Goal: Information Seeking & Learning: Check status

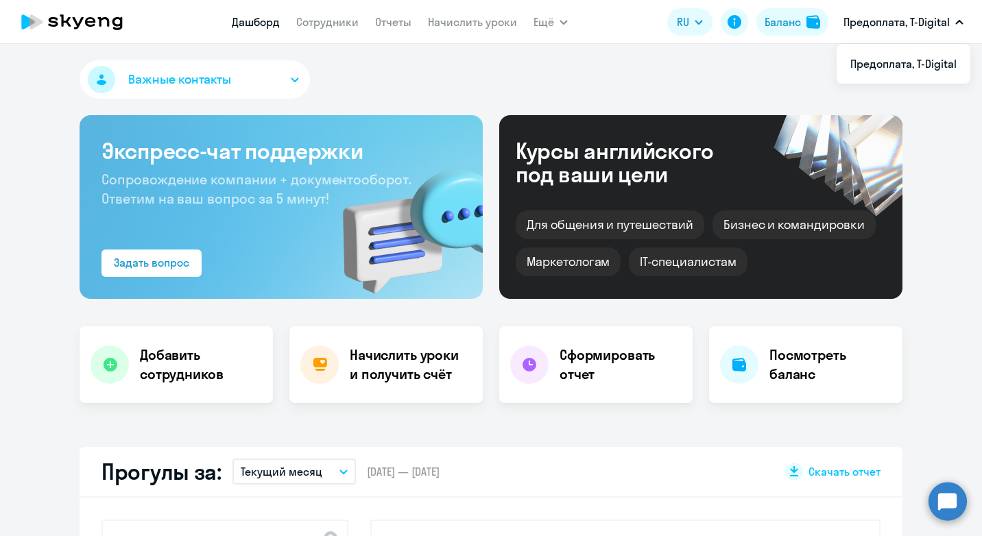
select select "30"
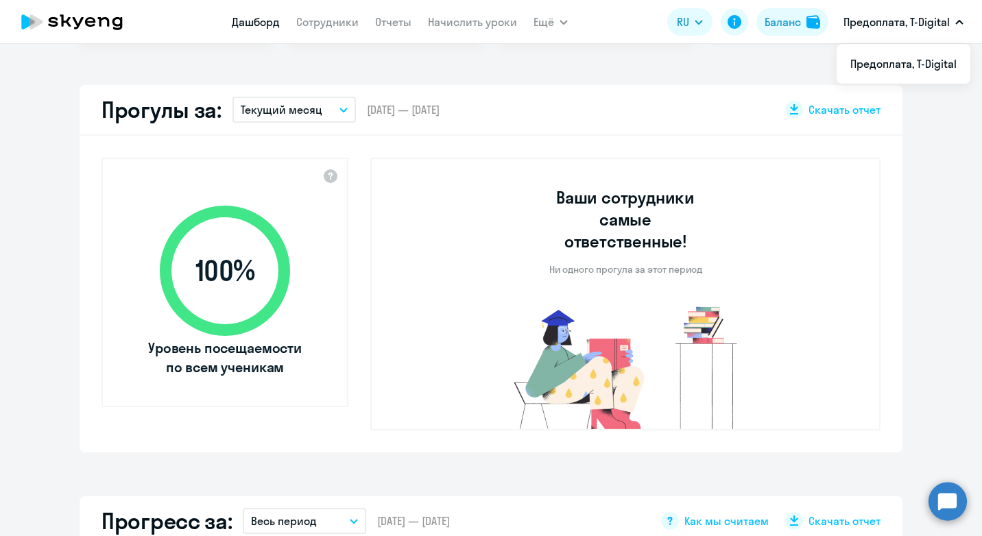
scroll to position [156, 0]
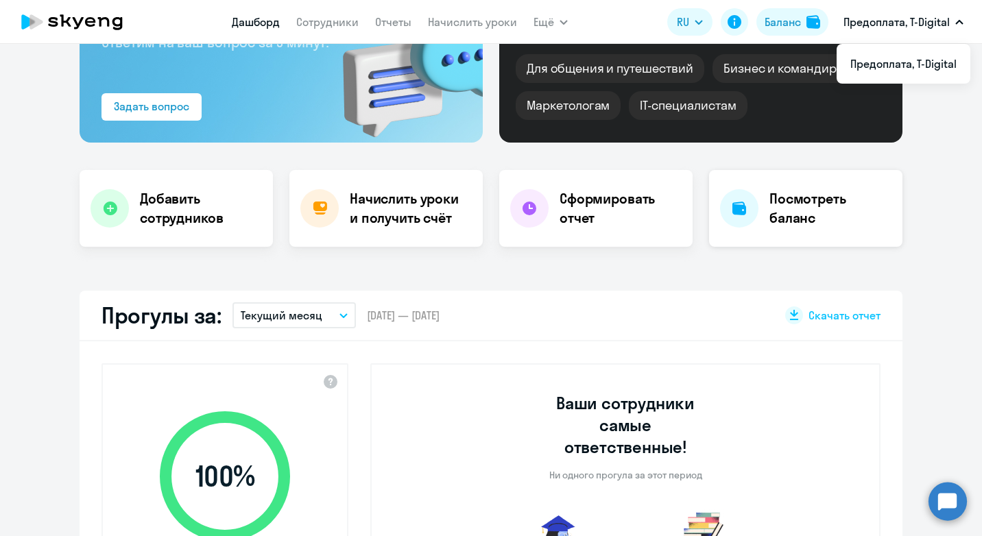
click at [787, 200] on h4 "Посмотреть баланс" at bounding box center [830, 208] width 122 height 38
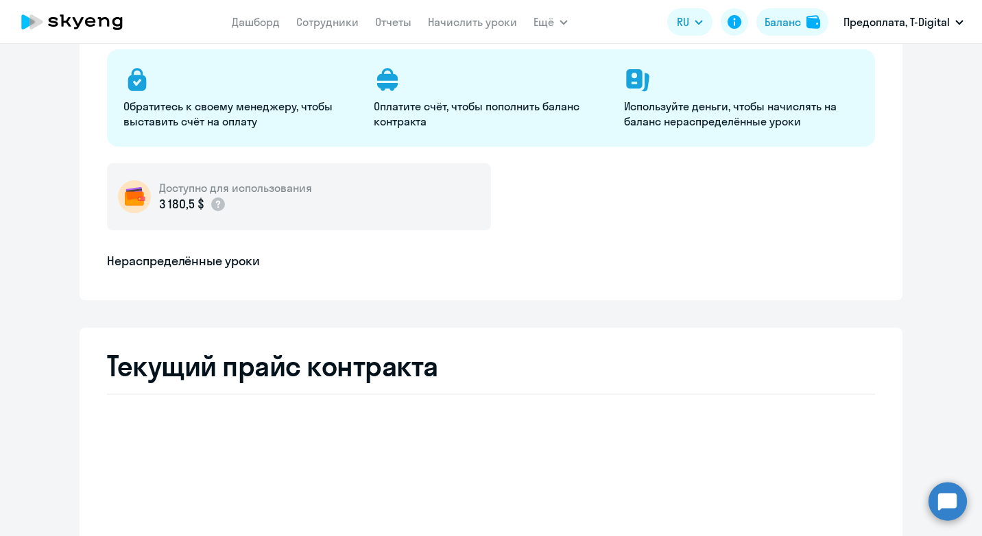
select select "english_adult_not_native_speaker"
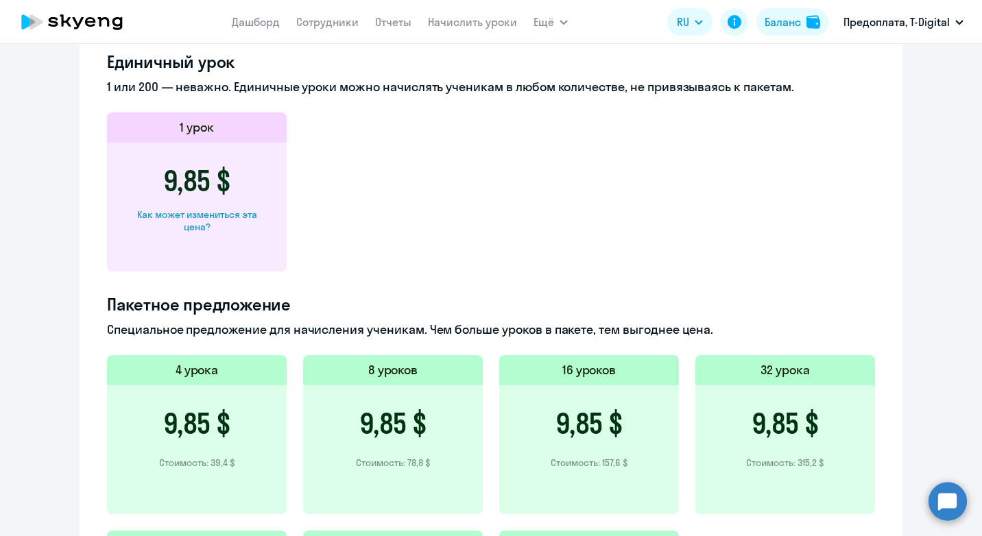
scroll to position [362, 0]
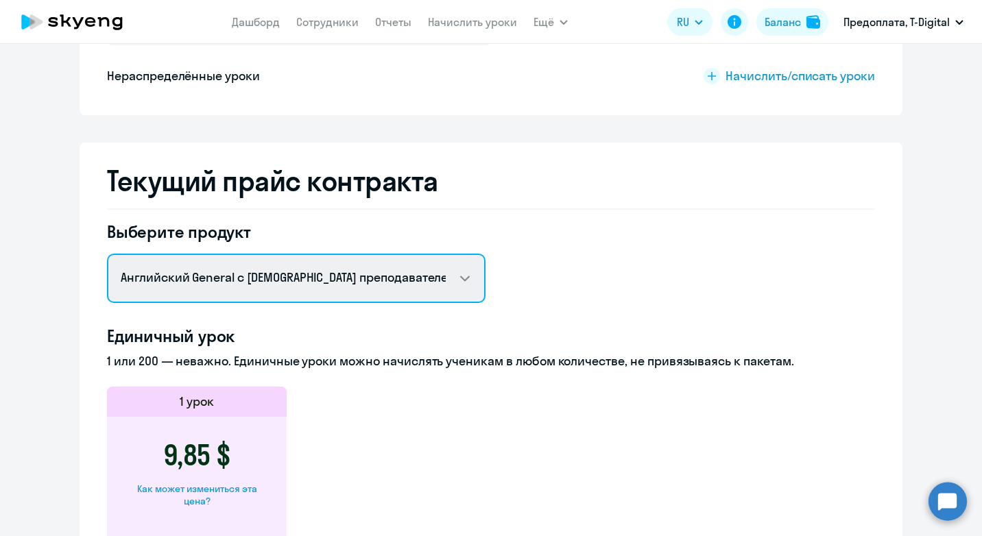
click at [462, 278] on select "Английский General с русскоговорящим преподавателем Английский General с [DEMOG…" at bounding box center [296, 278] width 378 height 49
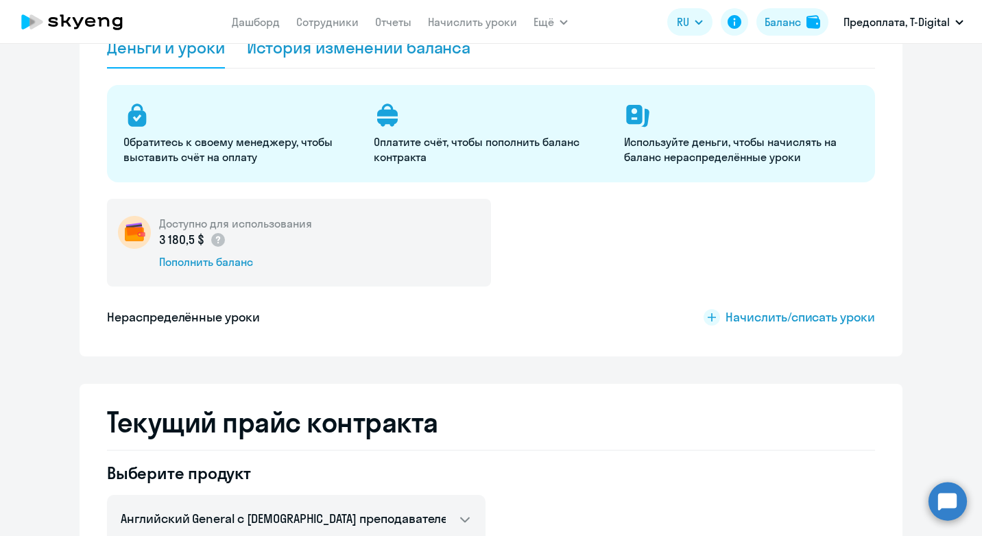
scroll to position [0, 0]
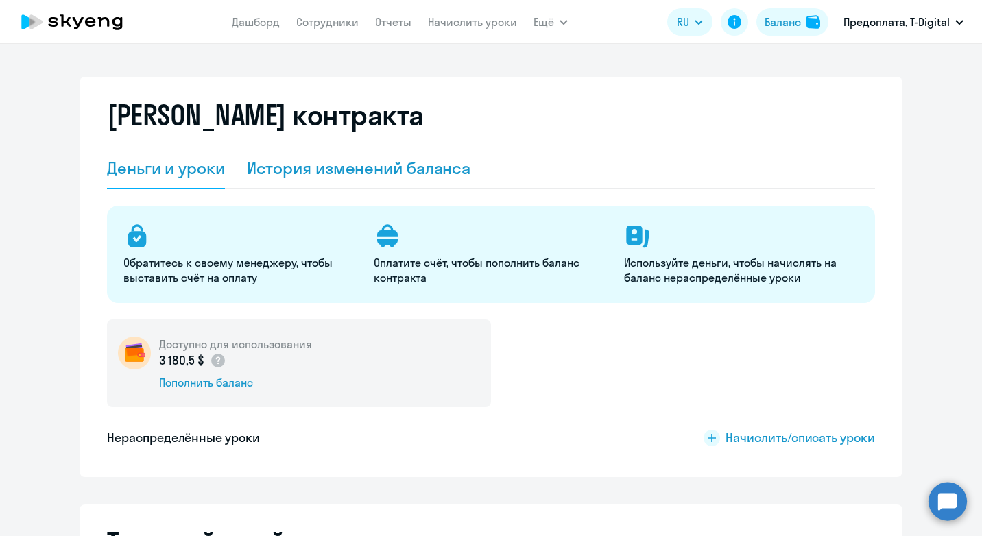
click at [319, 170] on div "История изменений баланса" at bounding box center [359, 168] width 224 height 22
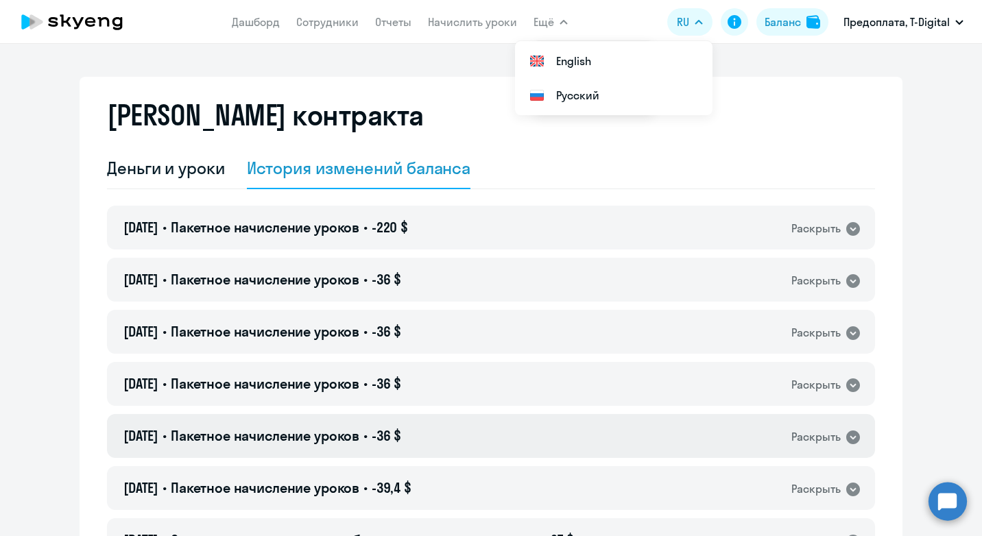
scroll to position [206, 0]
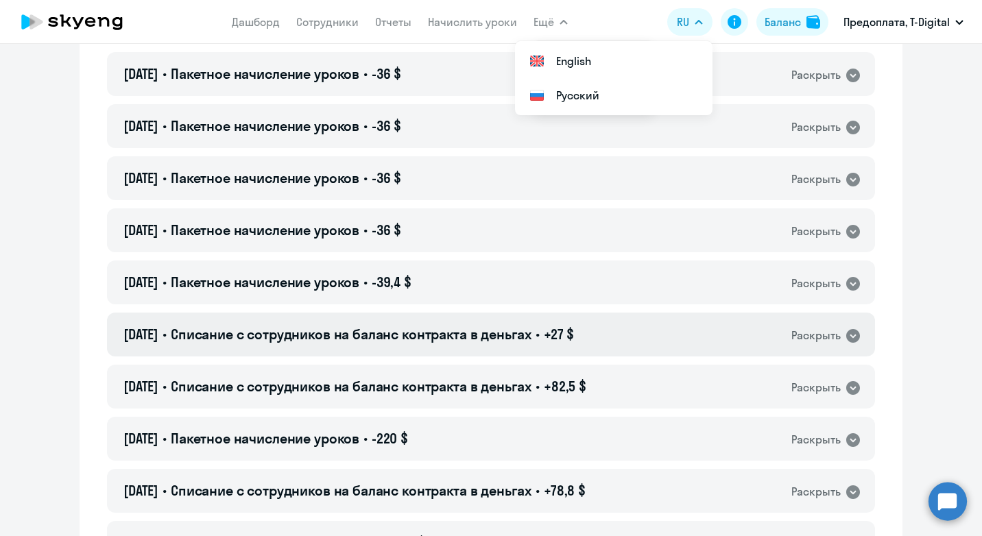
click at [848, 334] on icon at bounding box center [853, 336] width 14 height 14
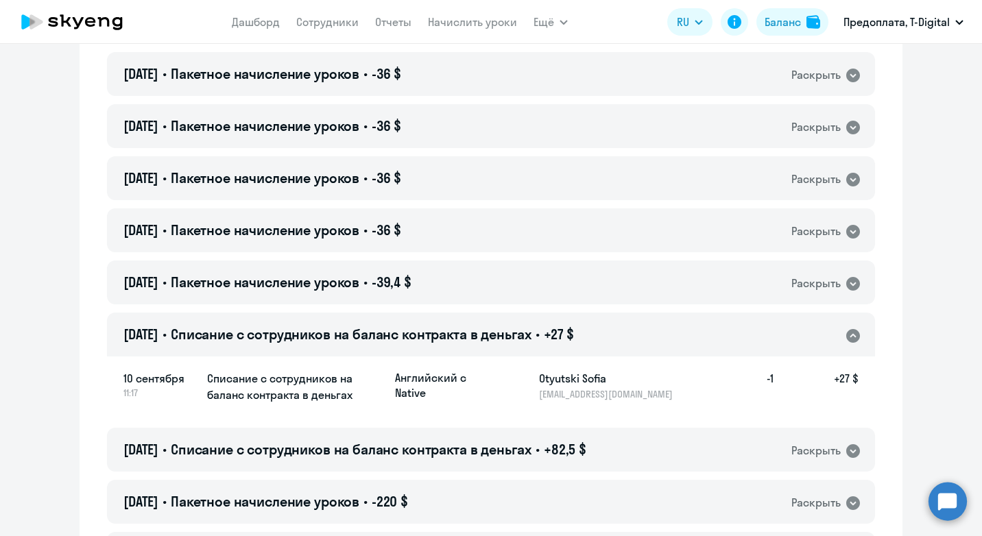
scroll to position [0, 0]
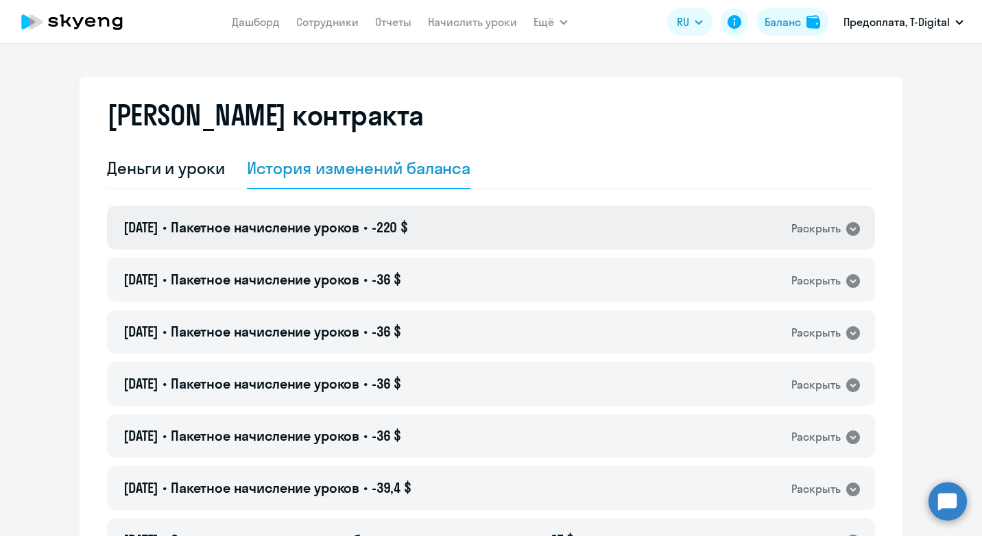
click at [847, 224] on icon at bounding box center [853, 229] width 14 height 14
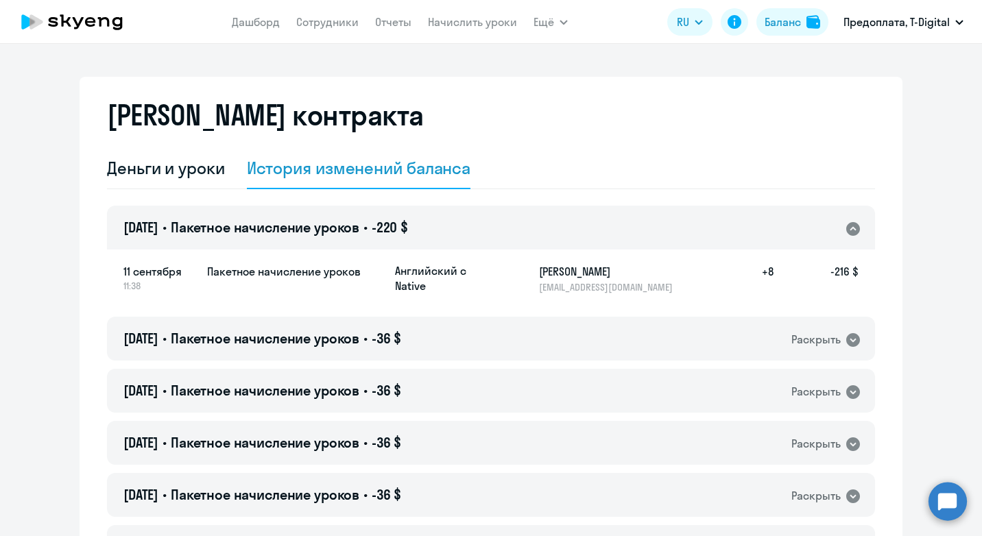
scroll to position [137, 0]
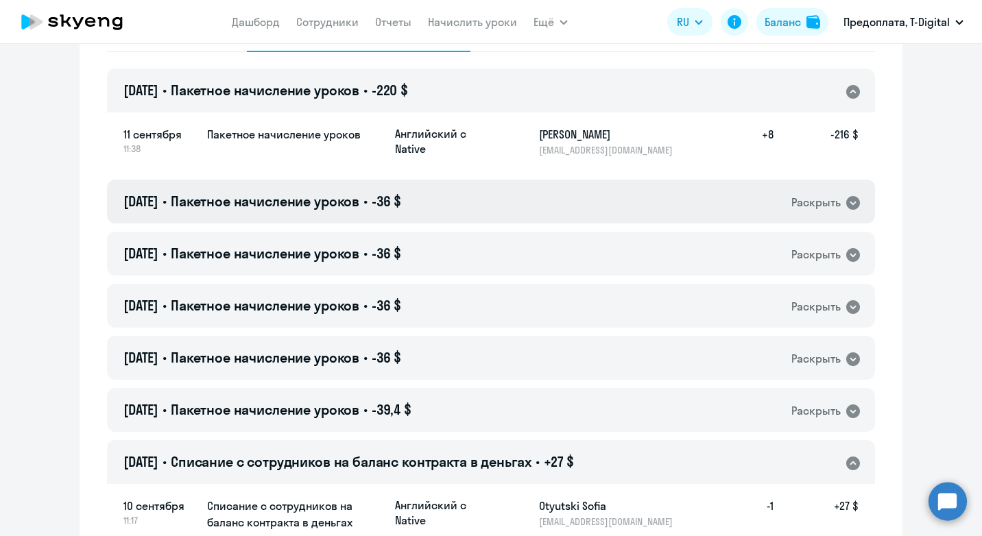
click at [849, 199] on icon at bounding box center [853, 203] width 14 height 14
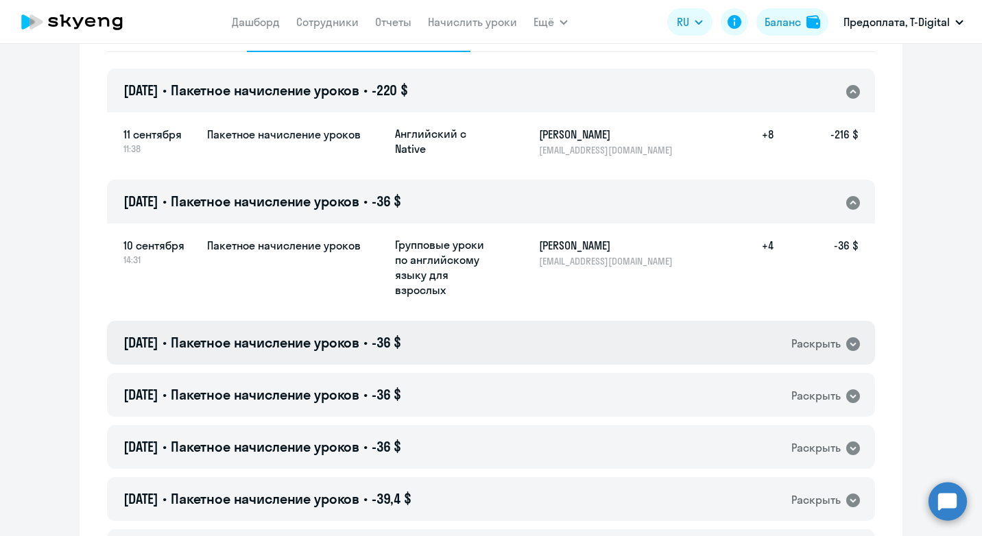
click at [846, 346] on icon at bounding box center [853, 344] width 14 height 14
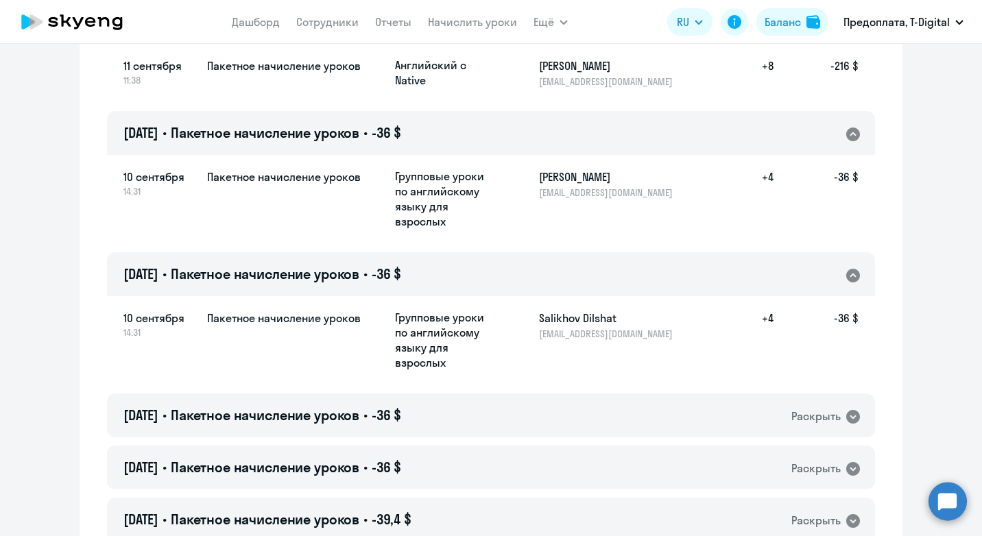
scroll to position [343, 0]
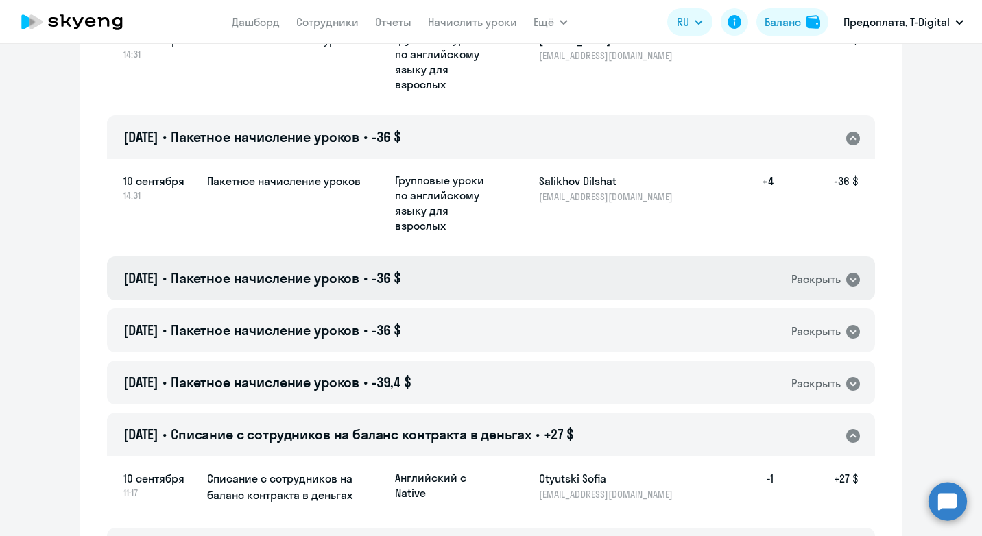
click at [847, 280] on icon at bounding box center [853, 280] width 16 height 16
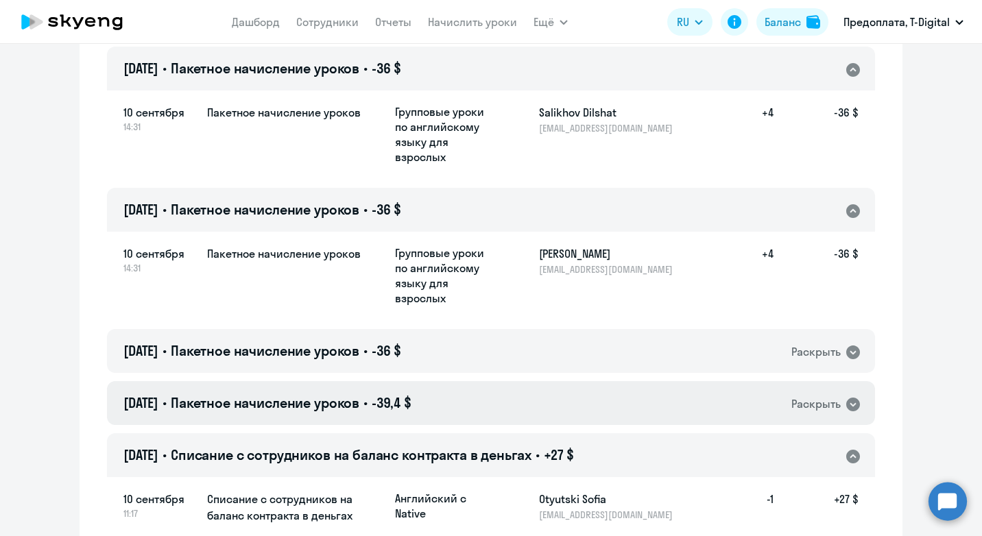
scroll to position [548, 0]
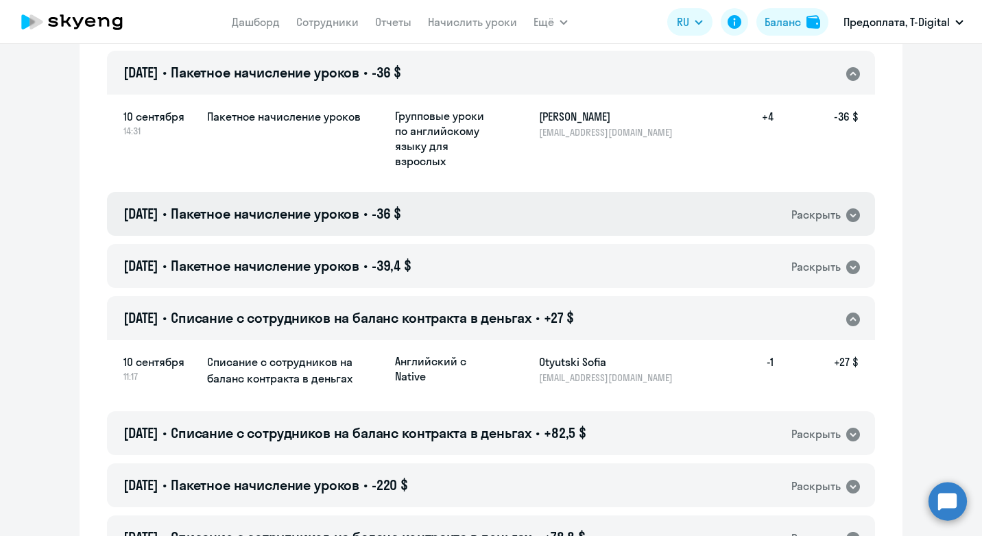
click at [846, 219] on icon at bounding box center [853, 215] width 14 height 14
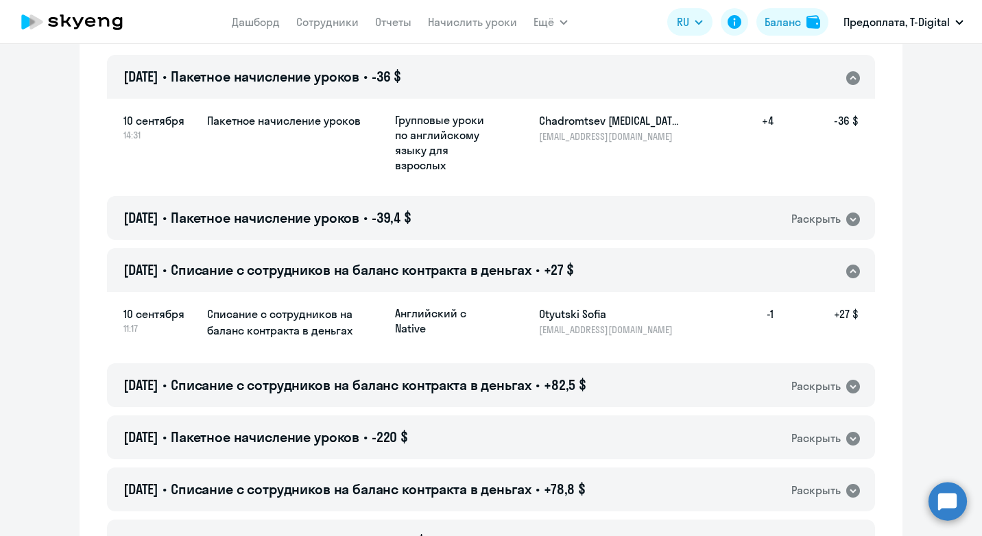
scroll to position [754, 0]
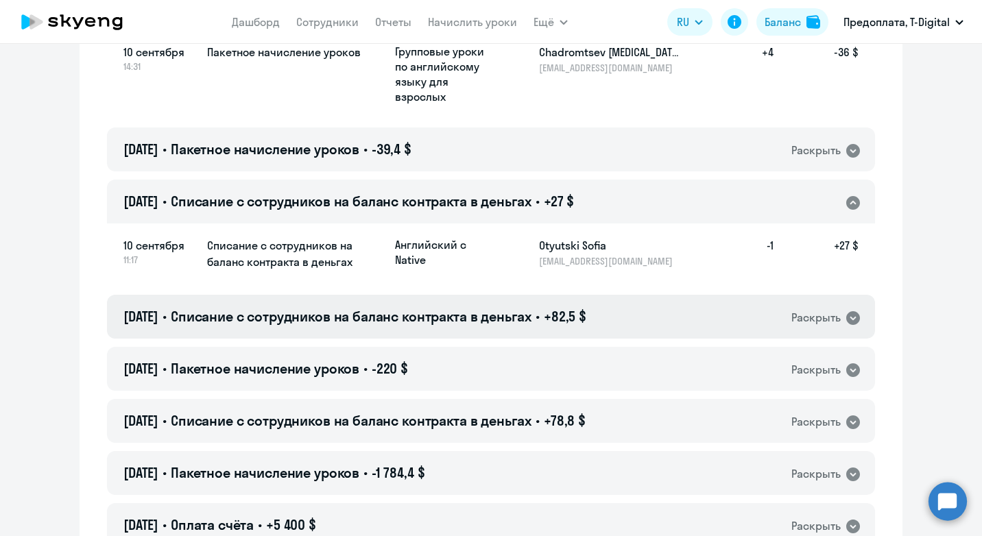
click at [846, 320] on icon at bounding box center [853, 318] width 14 height 14
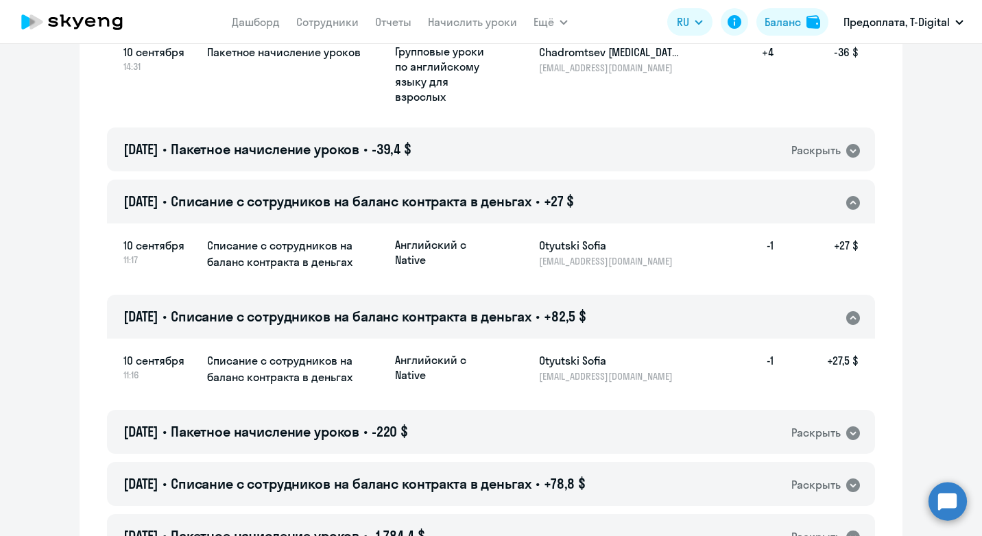
scroll to position [960, 0]
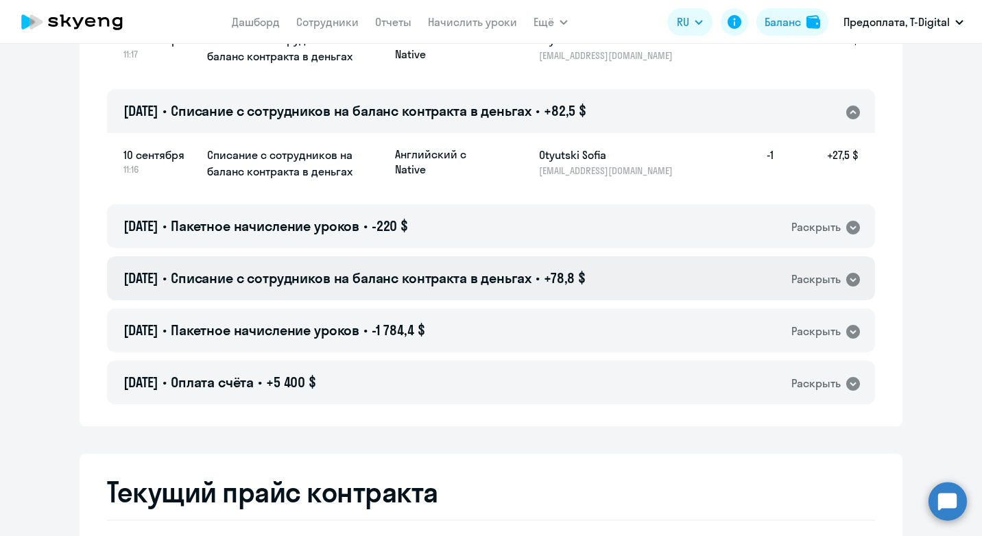
click at [852, 278] on icon at bounding box center [853, 280] width 14 height 14
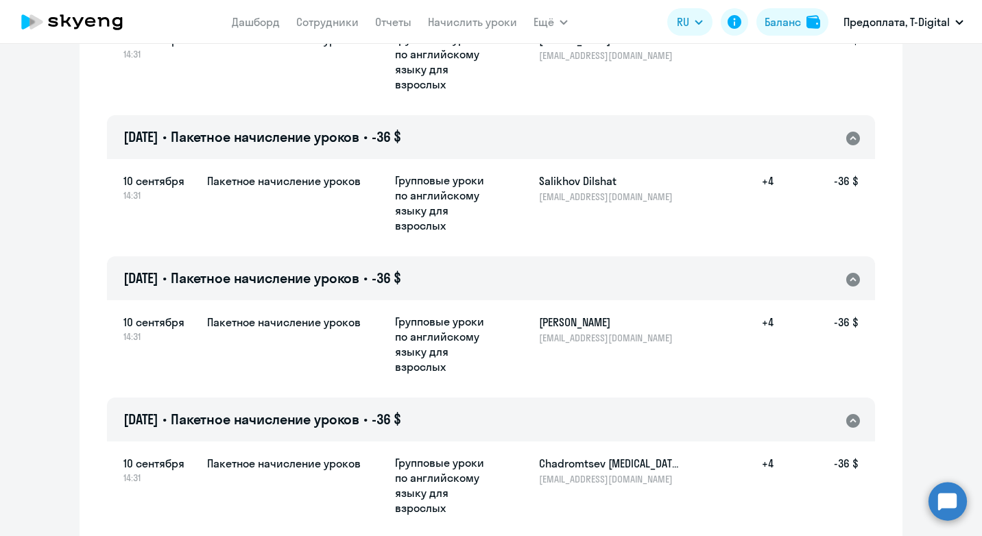
scroll to position [0, 0]
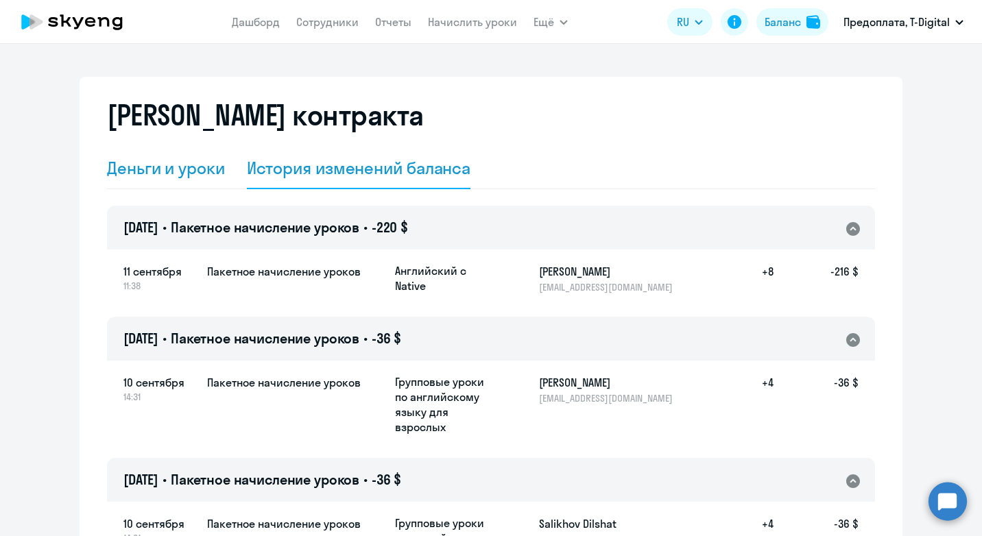
click at [145, 171] on div "Деньги и уроки" at bounding box center [166, 168] width 118 height 22
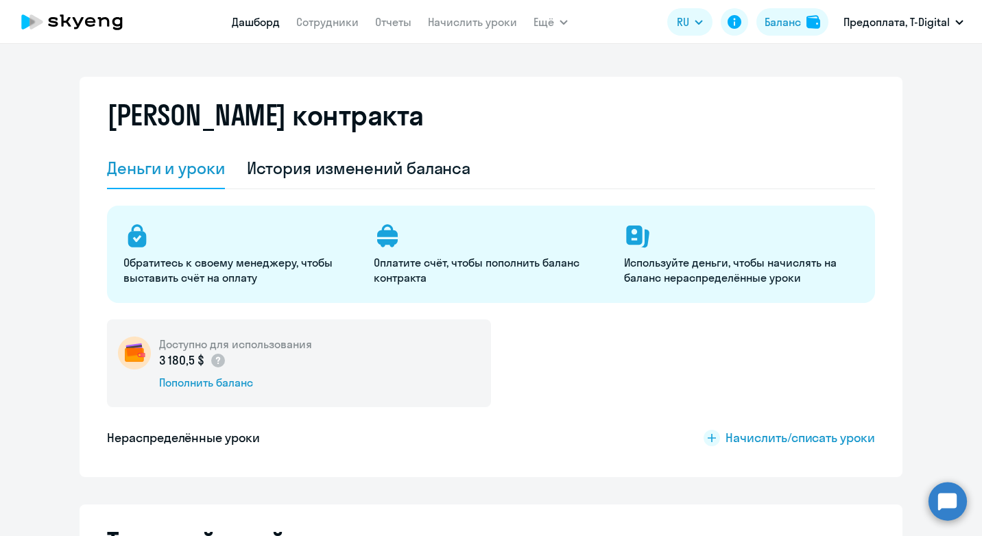
click at [254, 24] on link "Дашборд" at bounding box center [256, 22] width 48 height 14
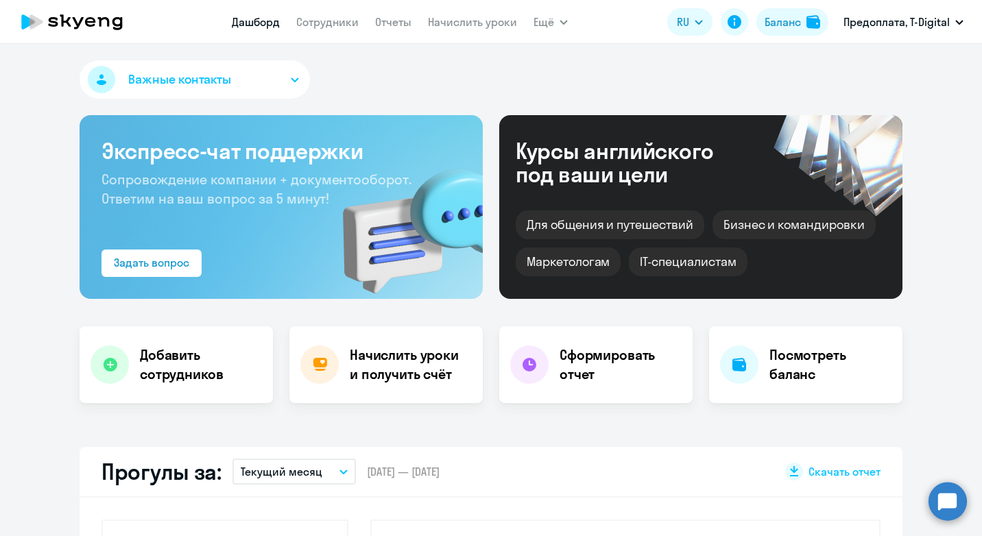
select select "30"
click at [391, 21] on link "Отчеты" at bounding box center [393, 22] width 36 height 14
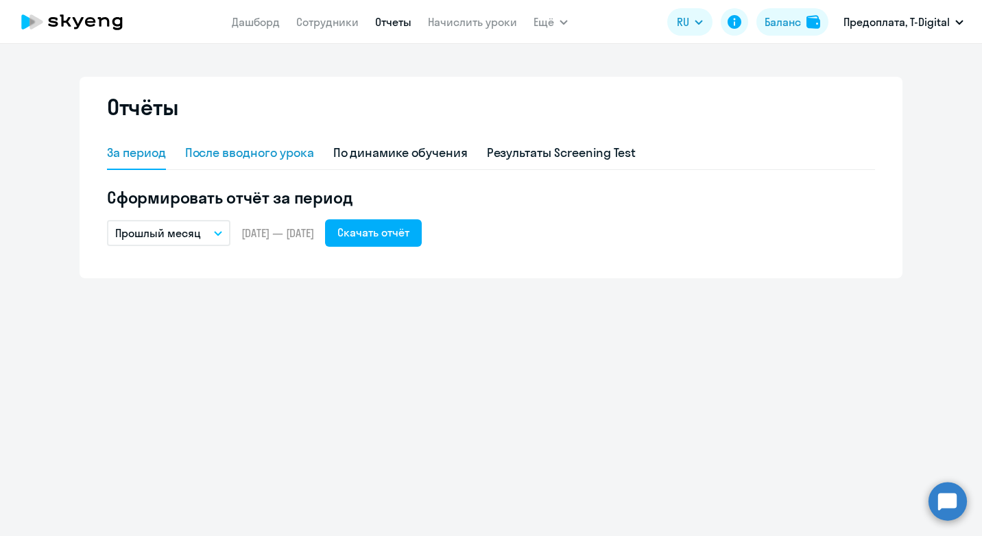
click at [284, 151] on div "После вводного урока" at bounding box center [249, 153] width 129 height 18
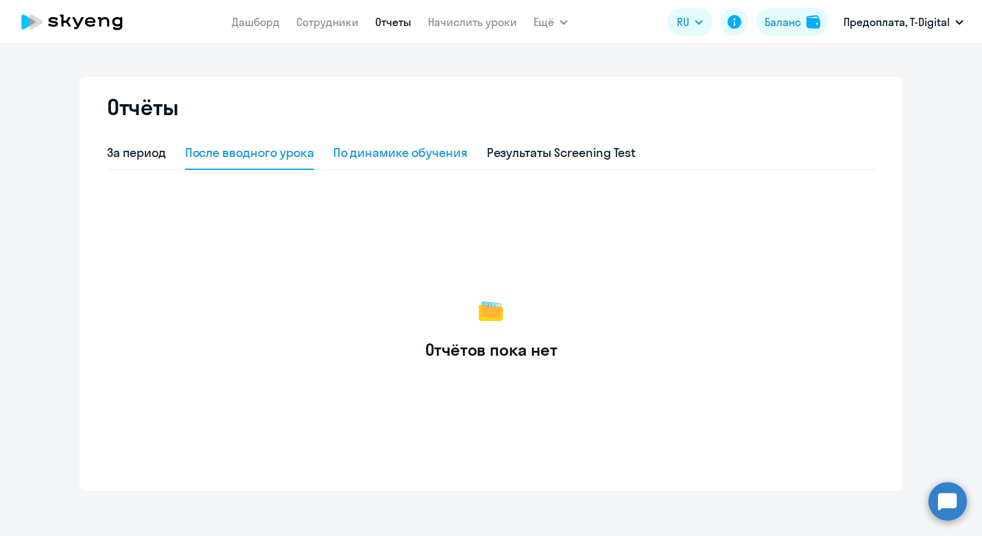
click at [359, 152] on div "По динамике обучения" at bounding box center [400, 153] width 134 height 18
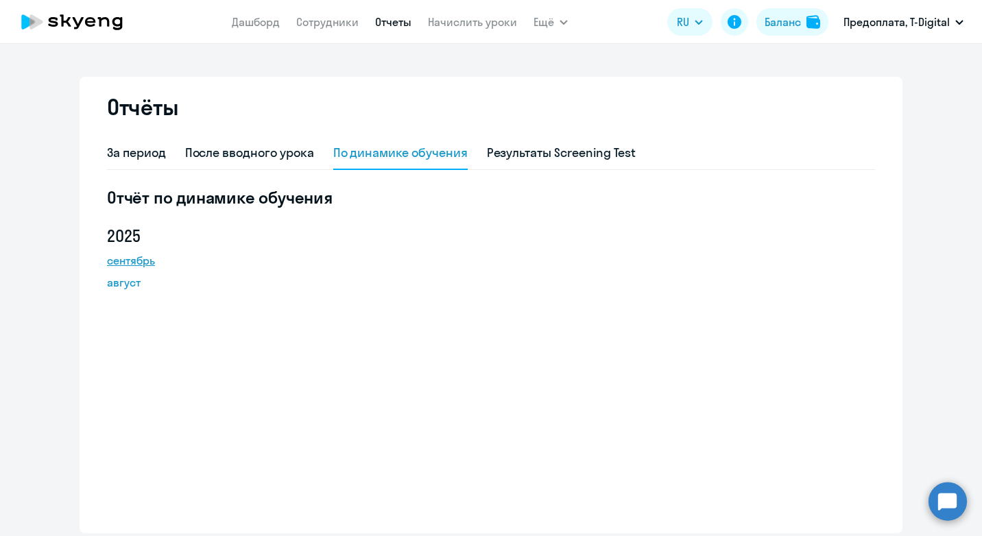
click at [131, 256] on link "сентябрь" at bounding box center [168, 260] width 123 height 16
drag, startPoint x: 439, startPoint y: 232, endPoint x: 459, endPoint y: 193, distance: 43.8
click at [443, 223] on div "Отчёт по динамике обучения [DATE] август" at bounding box center [491, 351] width 768 height 330
click at [514, 152] on div "Результаты Screening Test" at bounding box center [561, 153] width 149 height 18
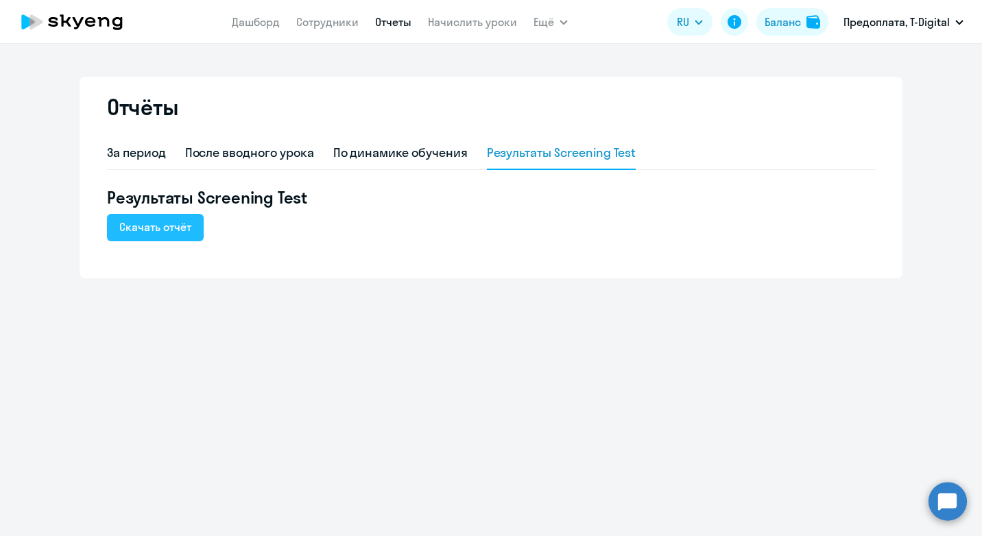
click at [160, 232] on div "Скачать отчёт" at bounding box center [155, 227] width 72 height 16
click at [499, 300] on div "Отчёты За период После вводного урока По динамике обучения Результаты Screening…" at bounding box center [491, 290] width 982 height 492
click at [410, 153] on div "По динамике обучения" at bounding box center [400, 153] width 134 height 18
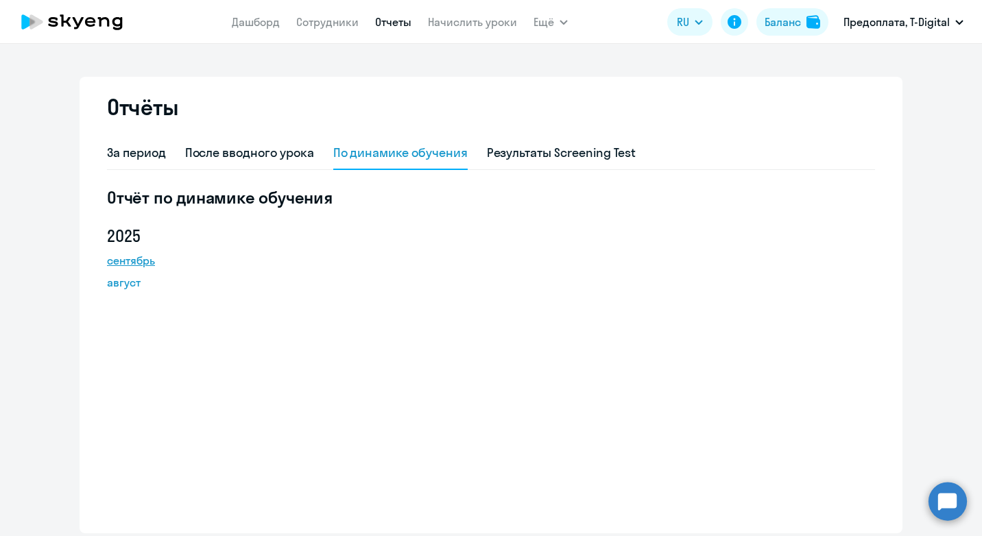
click at [132, 260] on link "сентябрь" at bounding box center [168, 260] width 123 height 16
click at [325, 337] on div "Отчёт по динамике обучения [DATE] август" at bounding box center [491, 351] width 768 height 330
click at [130, 153] on div "За период" at bounding box center [136, 153] width 59 height 18
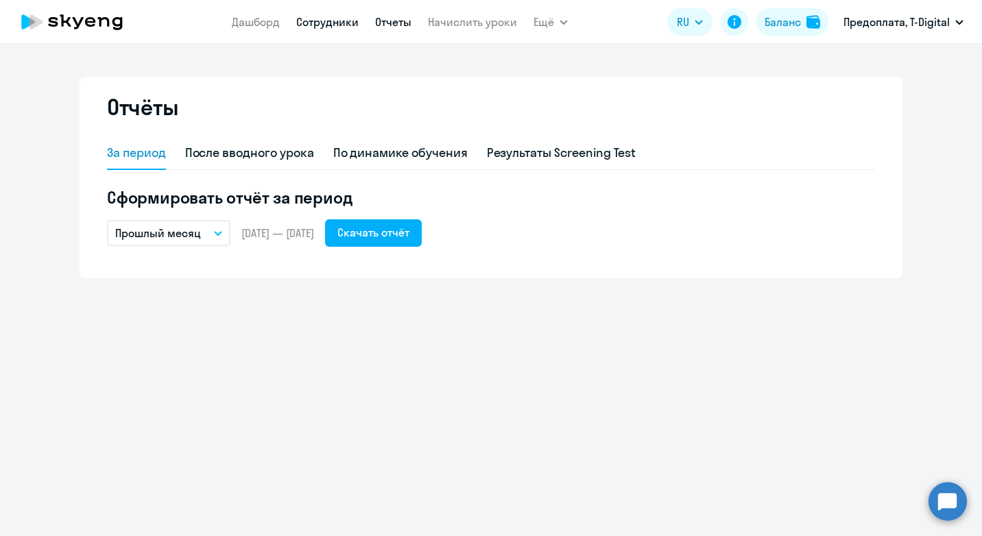
click at [324, 25] on link "Сотрудники" at bounding box center [327, 22] width 62 height 14
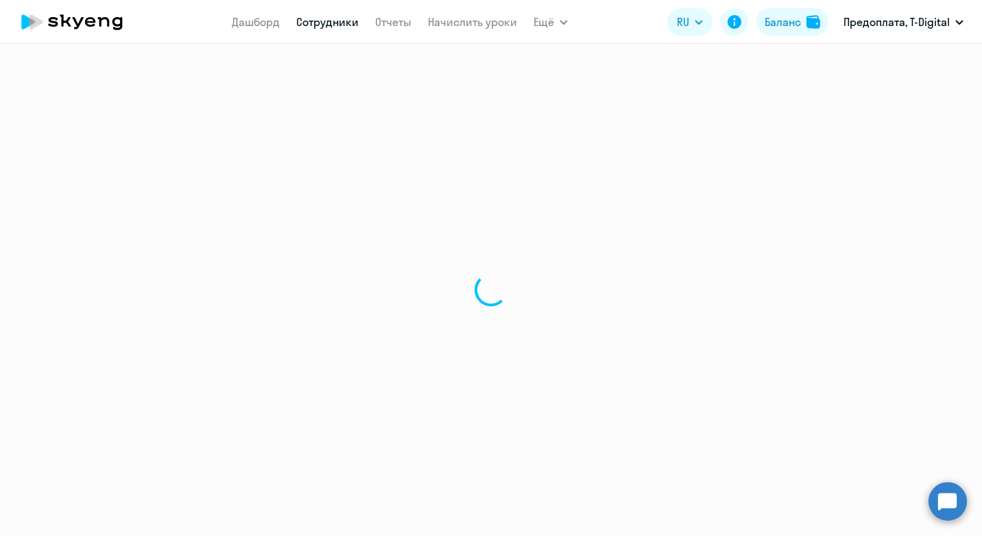
select select "30"
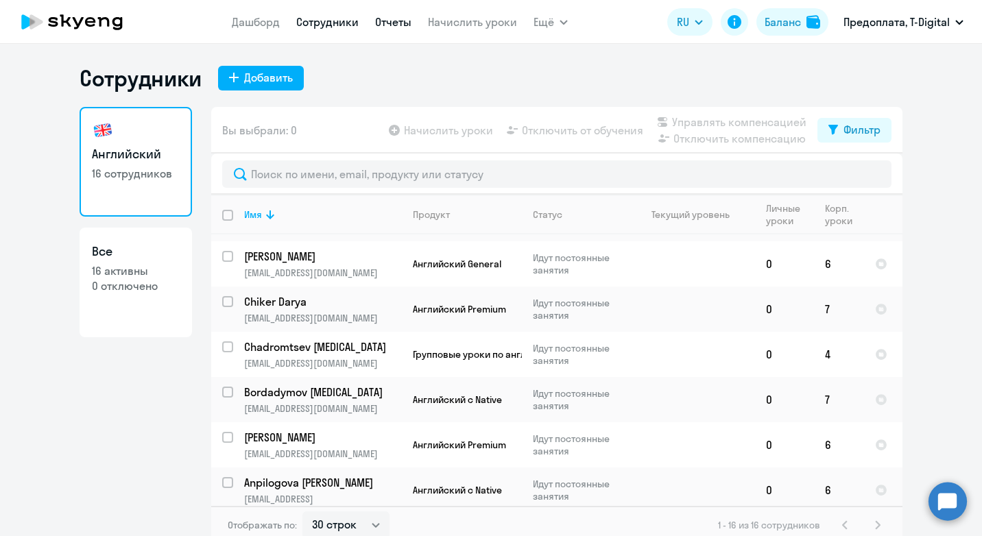
click at [405, 23] on link "Отчеты" at bounding box center [393, 22] width 36 height 14
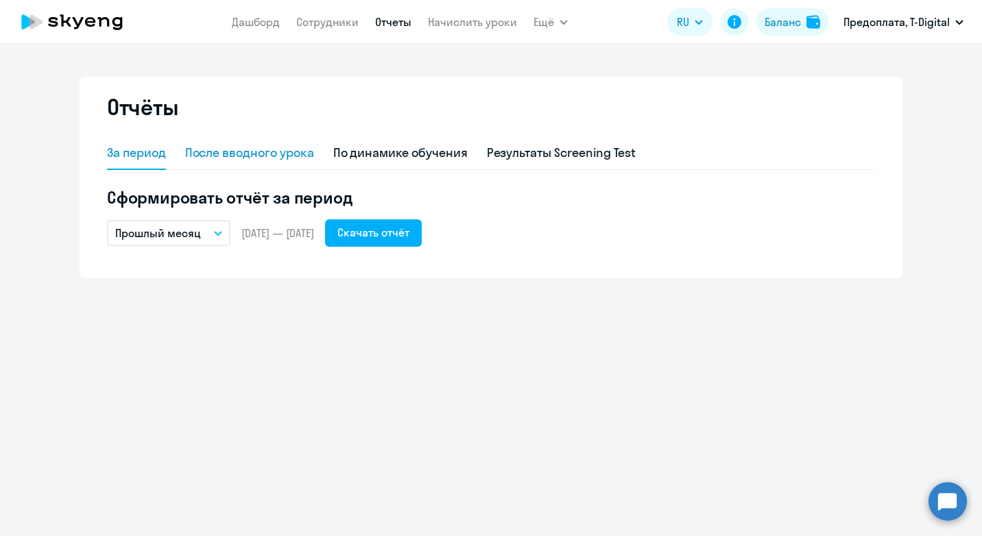
click at [282, 147] on div "После вводного урока" at bounding box center [249, 153] width 129 height 18
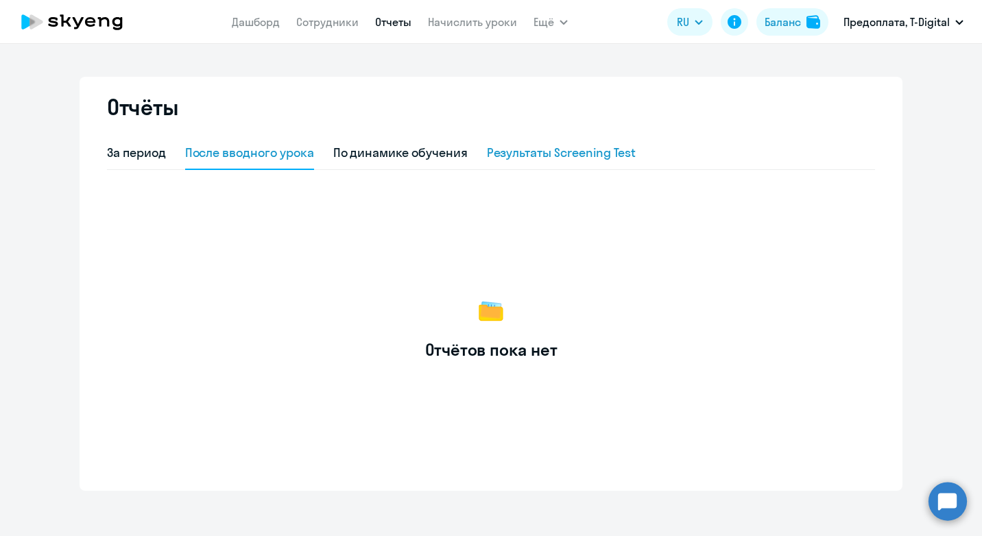
click at [564, 154] on div "Результаты Screening Test" at bounding box center [561, 153] width 149 height 18
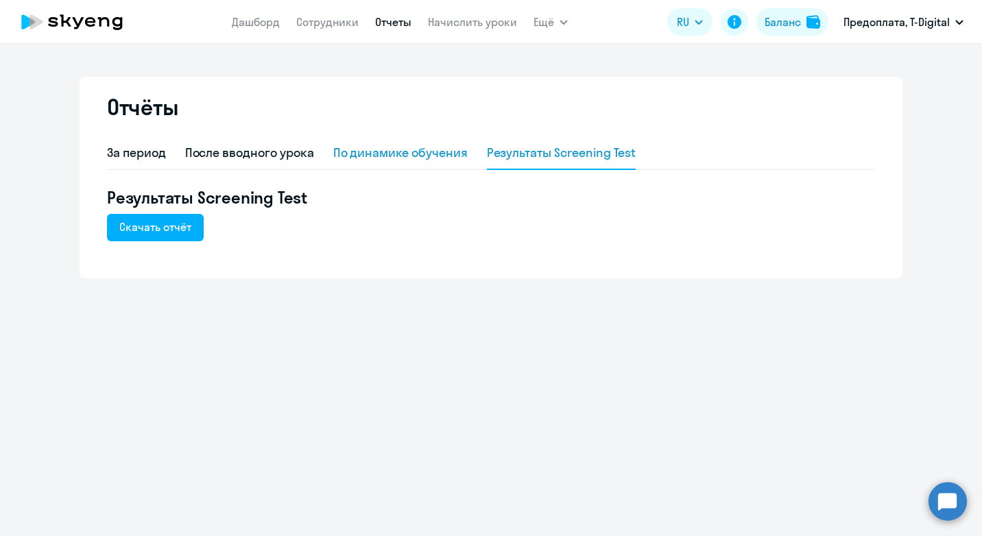
click at [405, 149] on div "По динамике обучения" at bounding box center [400, 153] width 134 height 18
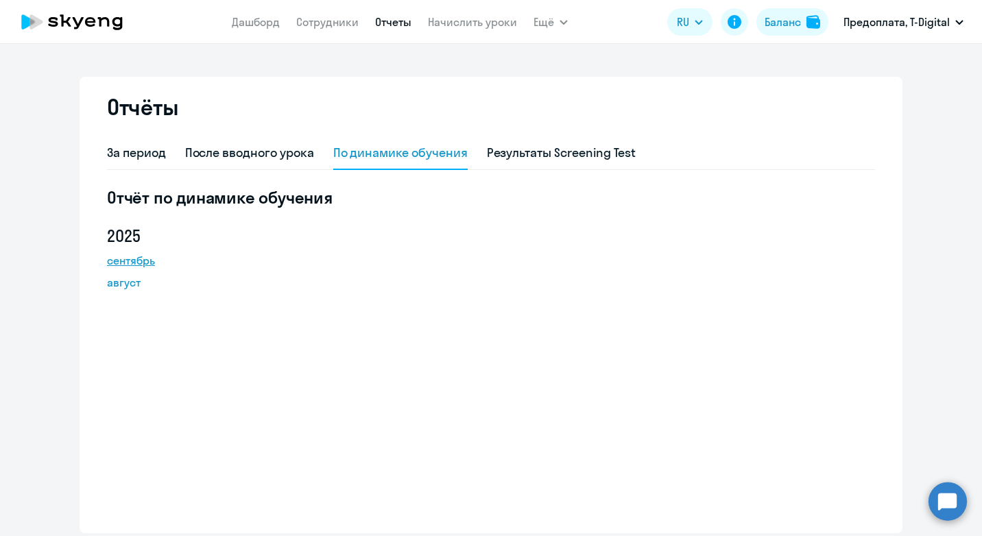
click at [129, 263] on link "сентябрь" at bounding box center [168, 260] width 123 height 16
drag, startPoint x: 217, startPoint y: 379, endPoint x: 241, endPoint y: 330, distance: 54.6
click at [217, 377] on div "Отчёт по динамике обучения [DATE] август" at bounding box center [491, 351] width 768 height 330
click at [254, 30] on nav "[PERSON_NAME] Отчеты Начислить уроки" at bounding box center [374, 21] width 285 height 27
click at [265, 19] on link "Дашборд" at bounding box center [256, 22] width 48 height 14
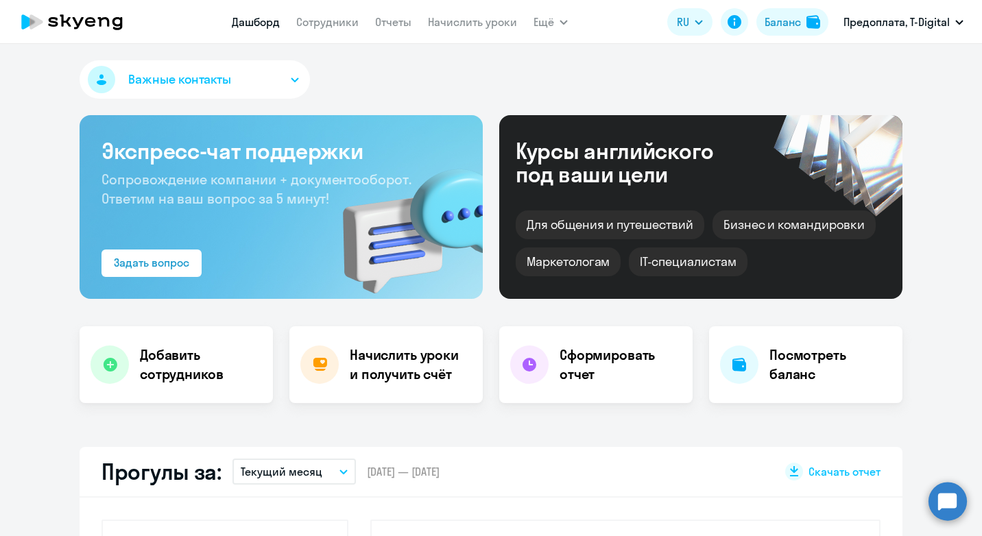
select select "30"
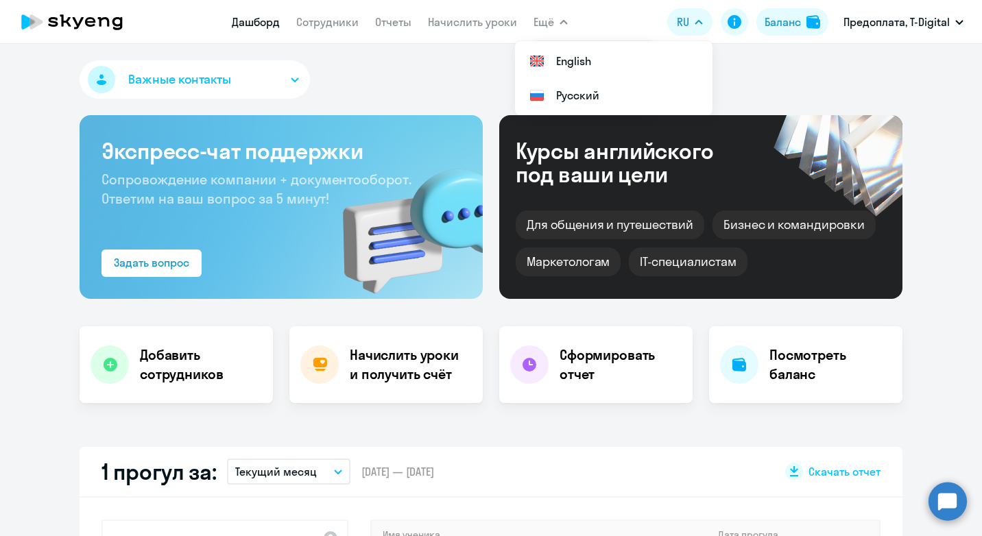
click at [557, 22] on button "Ещё" at bounding box center [550, 21] width 34 height 27
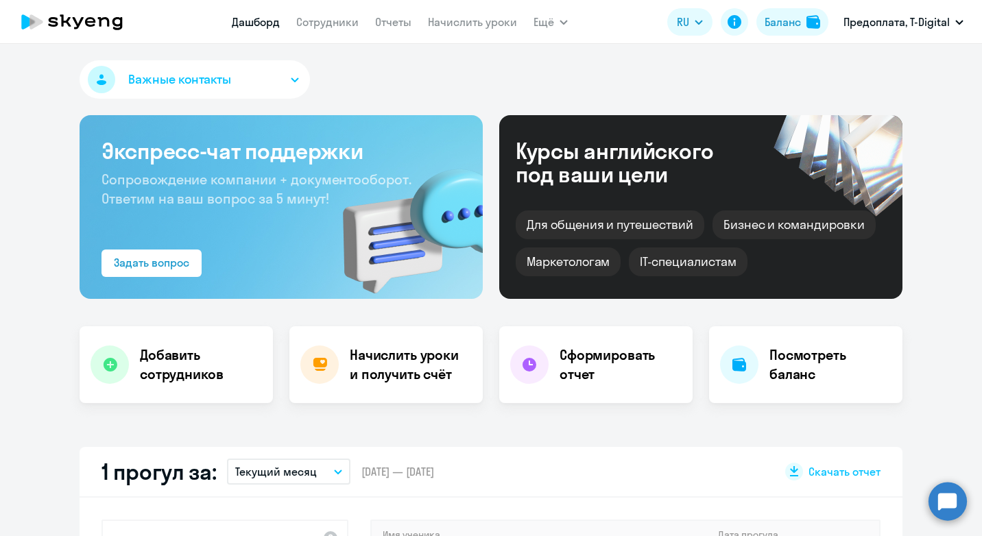
click at [557, 22] on button "Ещё" at bounding box center [550, 21] width 34 height 27
click at [599, 57] on link "Документооборот" at bounding box center [593, 61] width 93 height 14
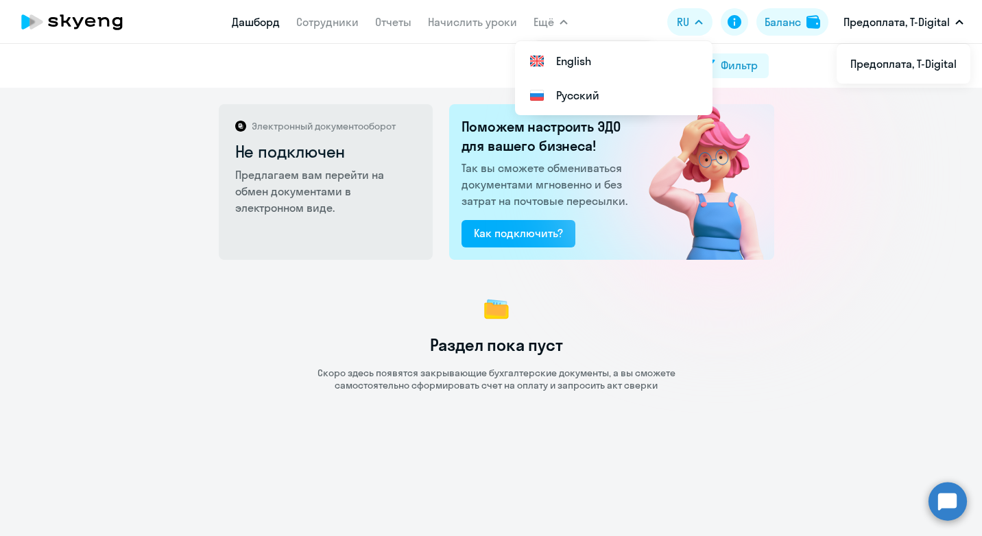
click at [261, 21] on link "Дашборд" at bounding box center [256, 22] width 48 height 14
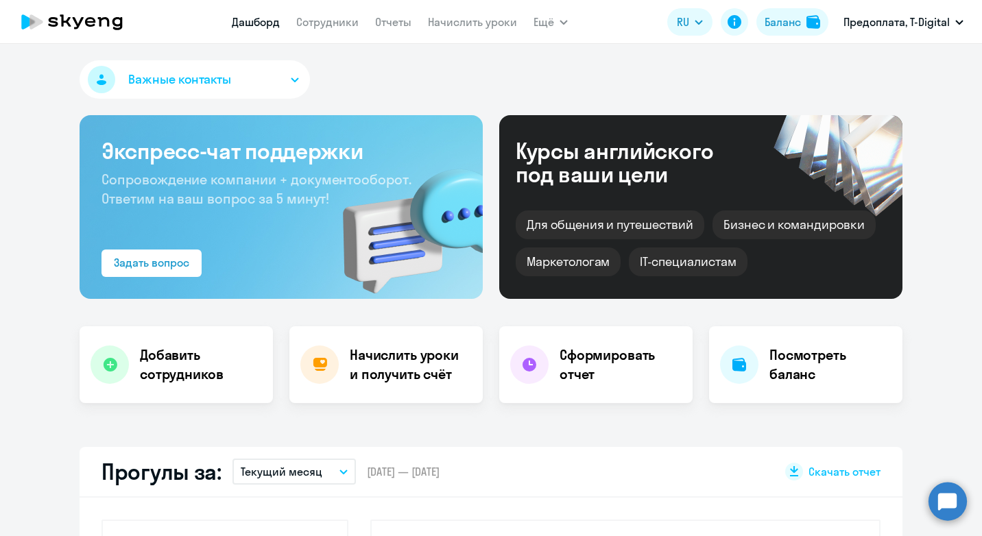
select select "30"
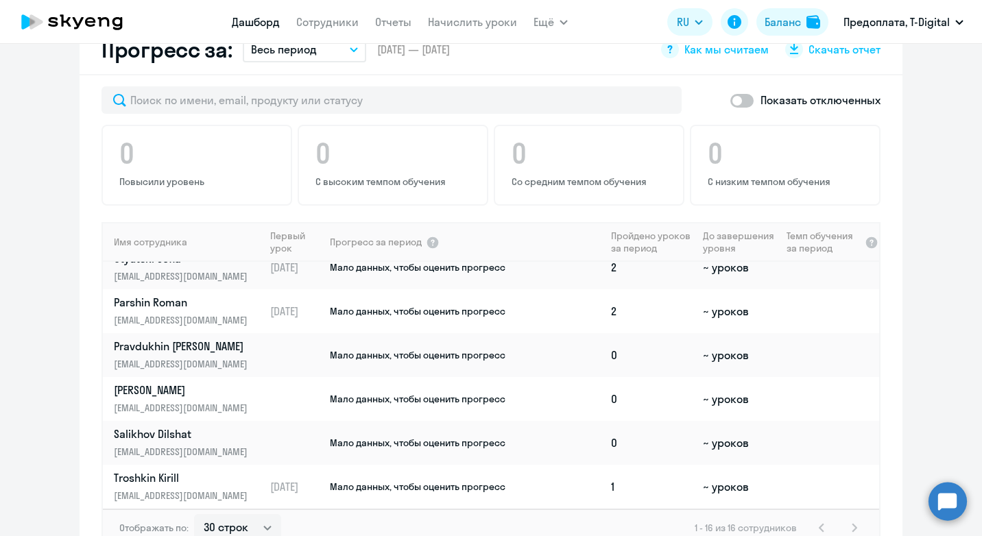
scroll to position [343, 0]
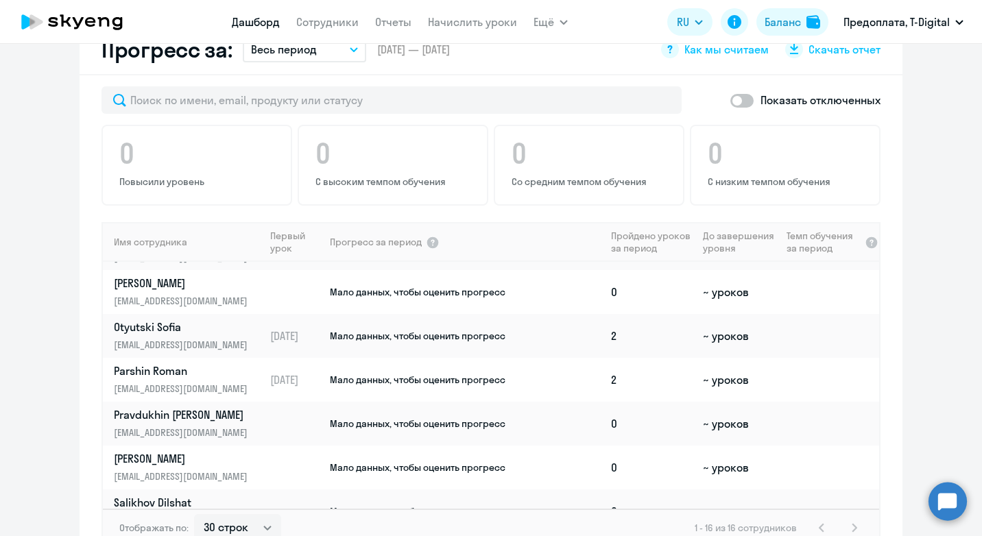
click at [958, 97] on app-progress-dashboard "Прогресс за: Весь период – [DATE] — [DATE] Как мы считаем Скачать отчет Показат…" at bounding box center [491, 301] width 982 height 553
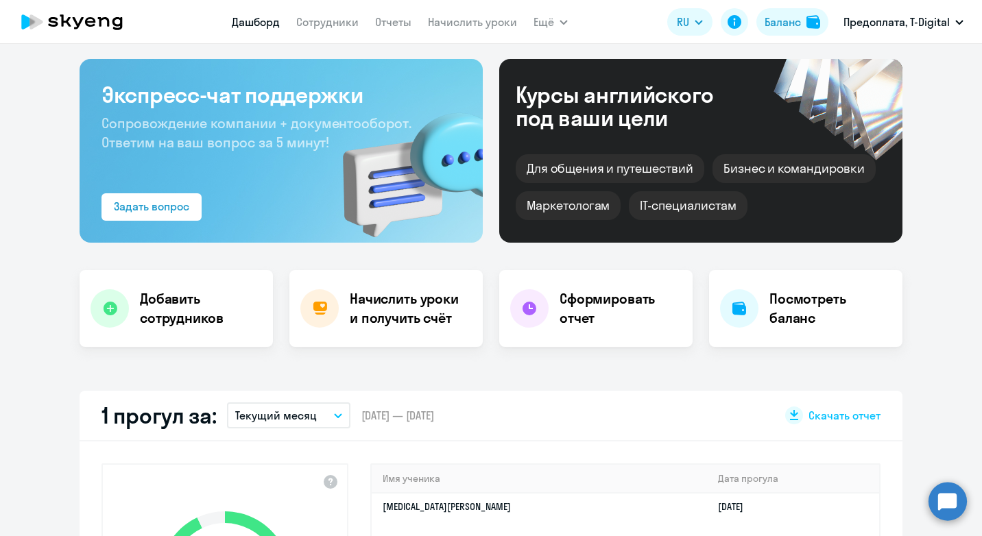
scroll to position [0, 0]
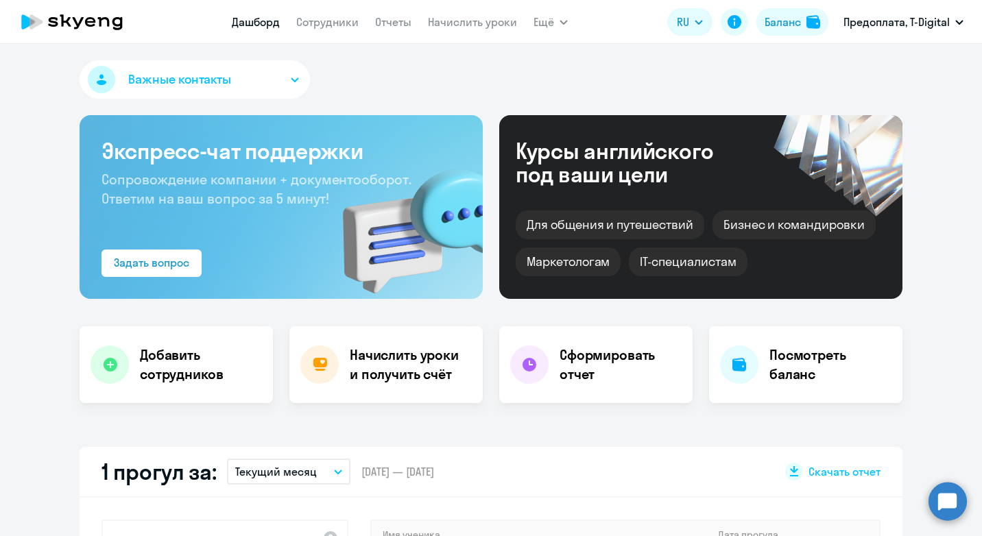
click at [291, 80] on icon "button" at bounding box center [295, 79] width 8 height 5
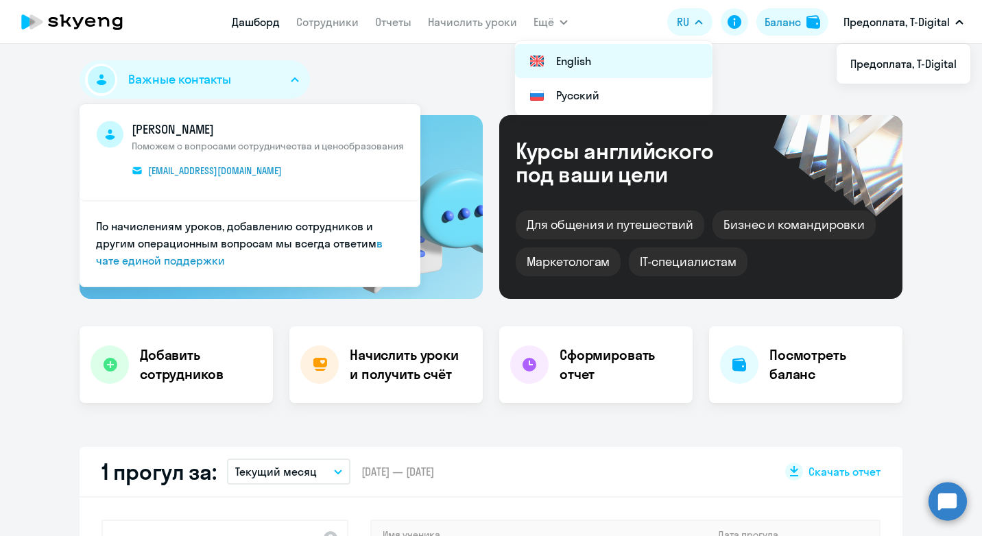
click at [568, 62] on li "English" at bounding box center [613, 61] width 197 height 34
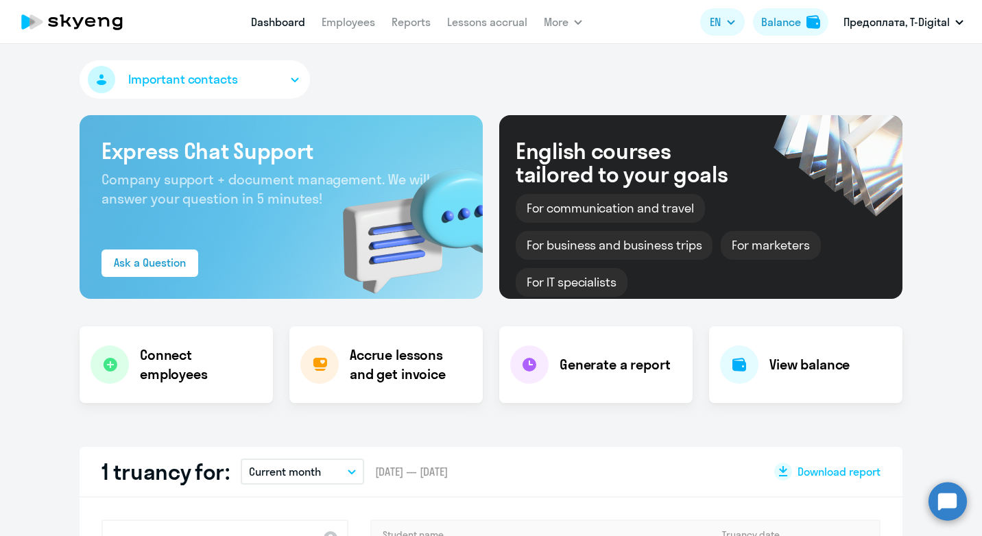
click at [250, 83] on button "Important contacts" at bounding box center [195, 79] width 230 height 38
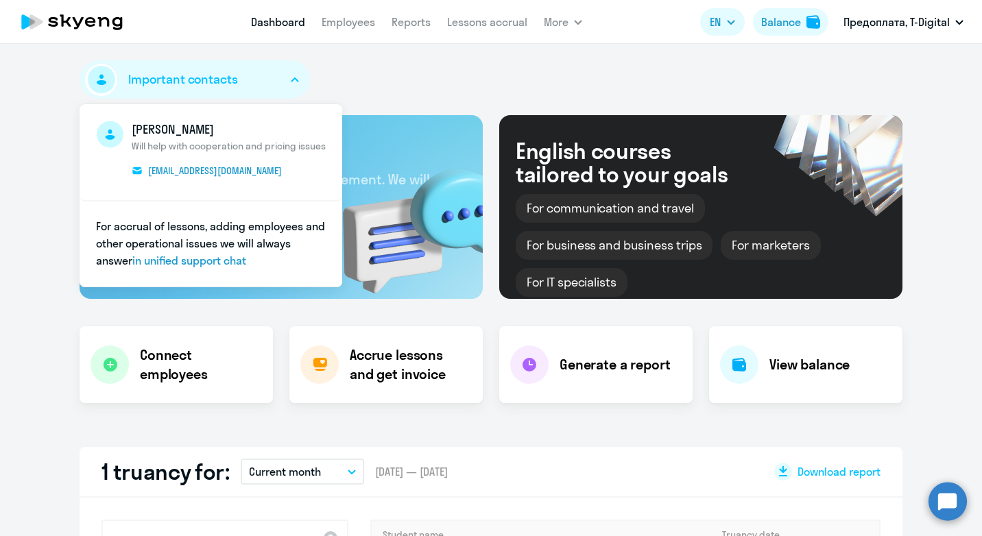
click at [433, 66] on div "Important contacts [PERSON_NAME] [PERSON_NAME] help with cooperation and pricin…" at bounding box center [491, 82] width 823 height 44
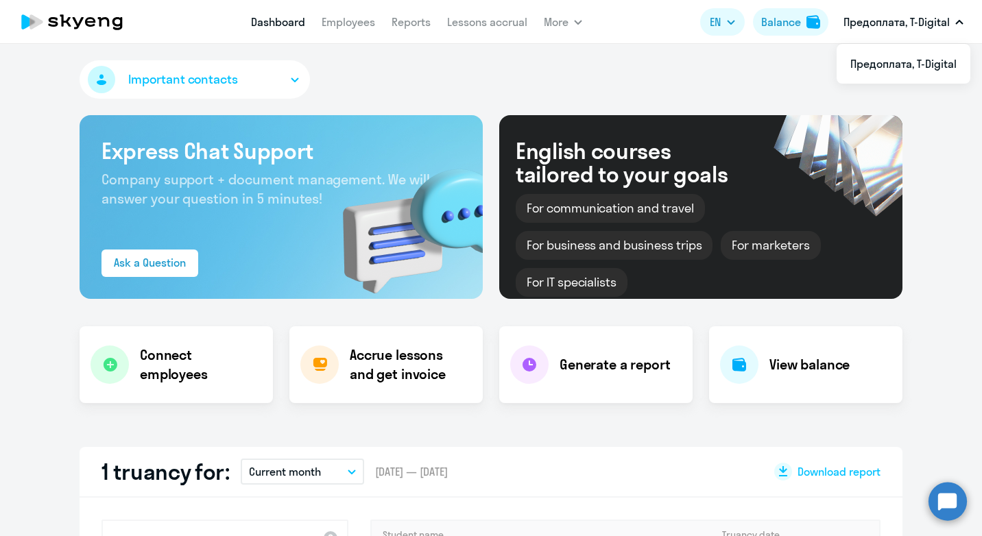
click at [862, 21] on p "Предоплата, T-Digital" at bounding box center [896, 22] width 106 height 16
click at [925, 16] on p "Предоплата, T-Digital" at bounding box center [896, 22] width 106 height 16
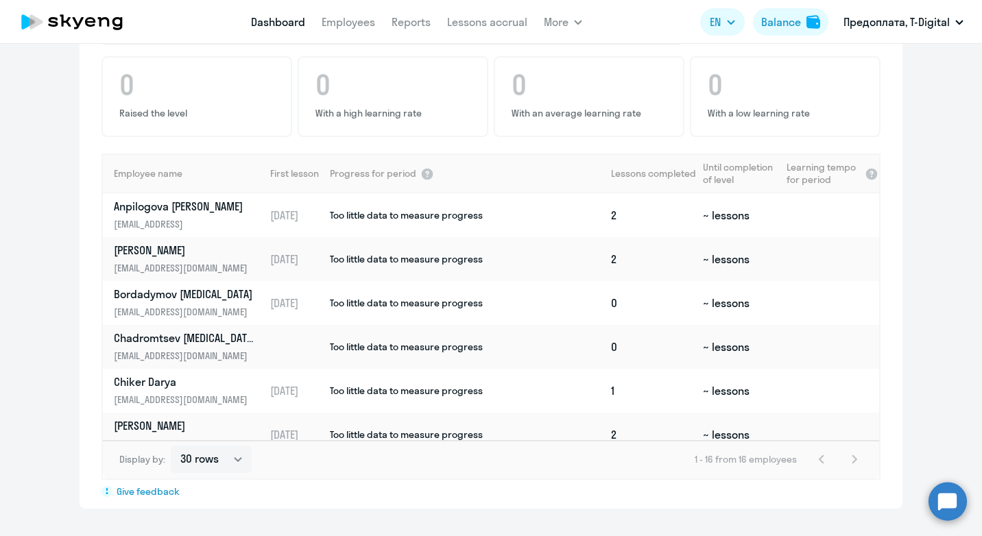
scroll to position [742, 0]
